Goal: Task Accomplishment & Management: Complete application form

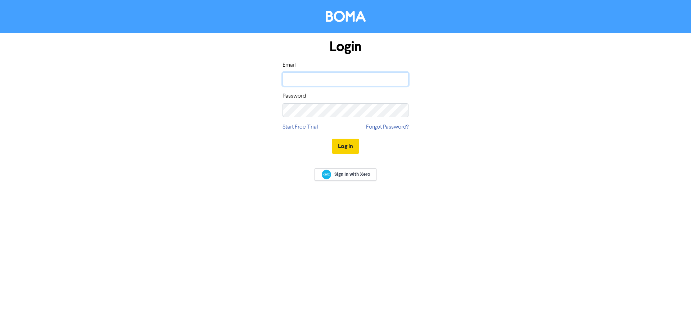
type input "[PERSON_NAME][EMAIL_ADDRESS][DOMAIN_NAME]"
click at [342, 147] on button "Log In" at bounding box center [345, 146] width 27 height 15
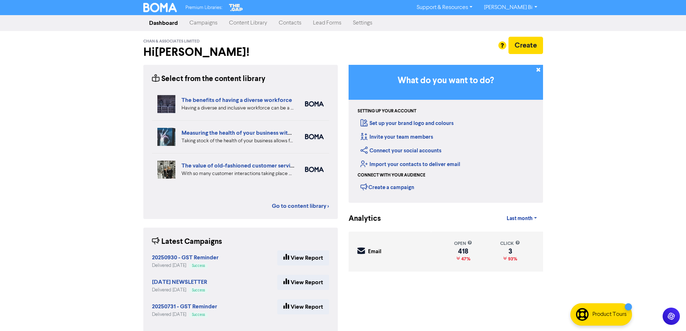
drag, startPoint x: 292, startPoint y: 21, endPoint x: 187, endPoint y: 5, distance: 106.4
click at [292, 21] on link "Contacts" at bounding box center [290, 23] width 34 height 14
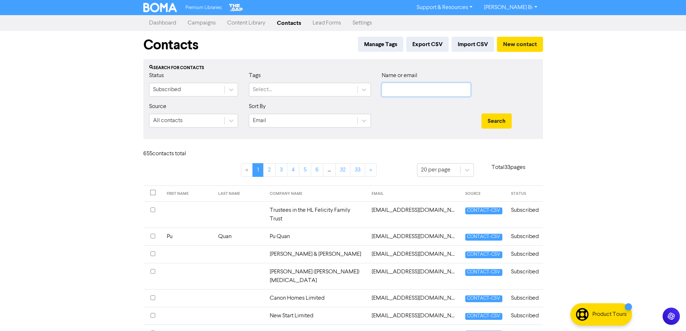
click at [426, 91] on input "text" at bounding box center [426, 90] width 89 height 14
paste input "Willow Marie's Limited"
type input "Willow Marie's Limited"
click at [501, 121] on button "Search" at bounding box center [496, 120] width 30 height 15
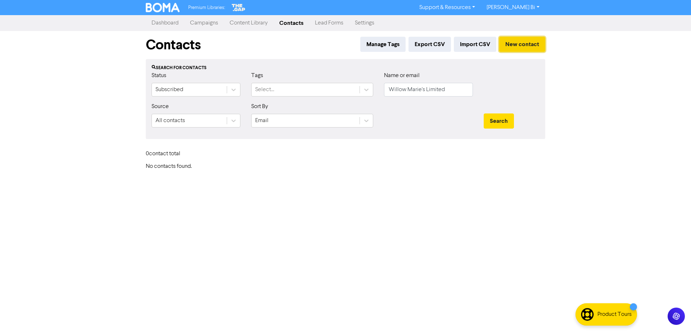
click at [527, 45] on button "New contact" at bounding box center [522, 44] width 46 height 15
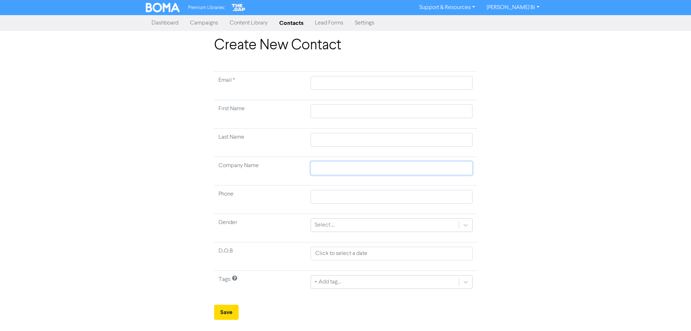
click at [326, 166] on input "text" at bounding box center [392, 168] width 162 height 14
paste input "Willow Marie's Limited"
type input "Willow Marie's Limited"
click at [332, 82] on input "text" at bounding box center [392, 83] width 162 height 14
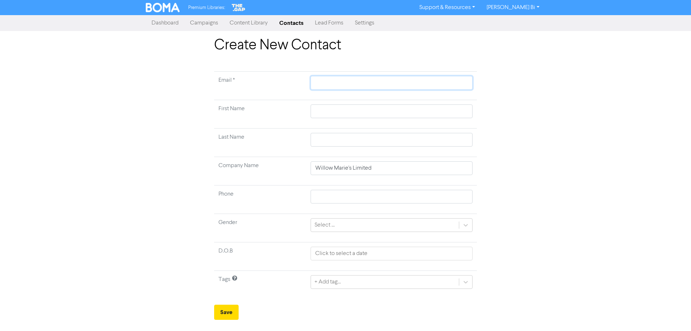
paste input "[EMAIL_ADDRESS][DOMAIN_NAME]"
type input "[EMAIL_ADDRESS][DOMAIN_NAME]"
click at [602, 149] on div "Create New Contact Email * [EMAIL_ADDRESS][DOMAIN_NAME] First Name Last Name Co…" at bounding box center [345, 178] width 691 height 283
click at [225, 316] on button "Save" at bounding box center [226, 312] width 24 height 15
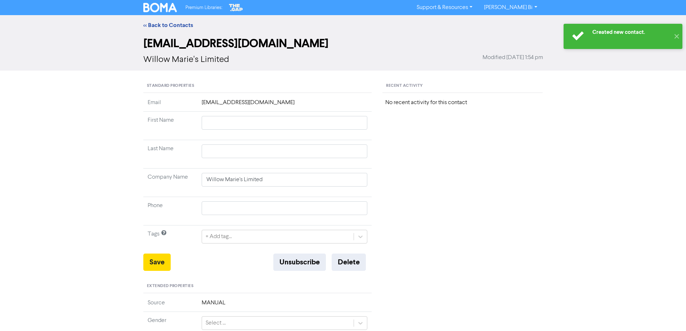
click at [150, 251] on td "Tags" at bounding box center [170, 239] width 54 height 28
click at [156, 266] on button "Save" at bounding box center [156, 261] width 27 height 17
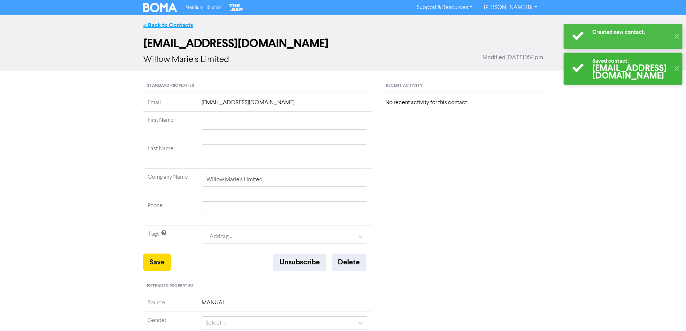
click at [162, 26] on link "<< Back to Contacts" at bounding box center [168, 25] width 50 height 7
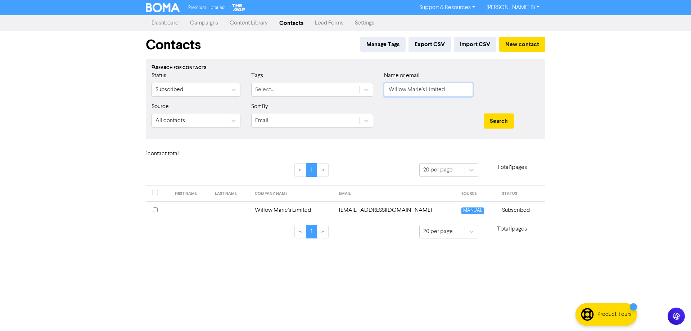
drag, startPoint x: 420, startPoint y: 91, endPoint x: 199, endPoint y: 111, distance: 222.6
click at [278, 107] on form "Status Subscribed Tags Select... Name or email [PERSON_NAME]'s Limited Source A…" at bounding box center [346, 102] width 388 height 62
click at [484, 113] on button "Search" at bounding box center [499, 120] width 30 height 15
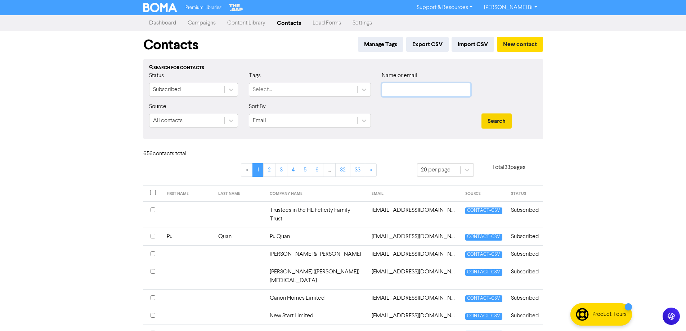
paste input "[EMAIL_ADDRESS][DOMAIN_NAME]"
type input "[EMAIL_ADDRESS][DOMAIN_NAME]"
click at [493, 122] on button "Search" at bounding box center [496, 120] width 30 height 15
